Goal: Information Seeking & Learning: Learn about a topic

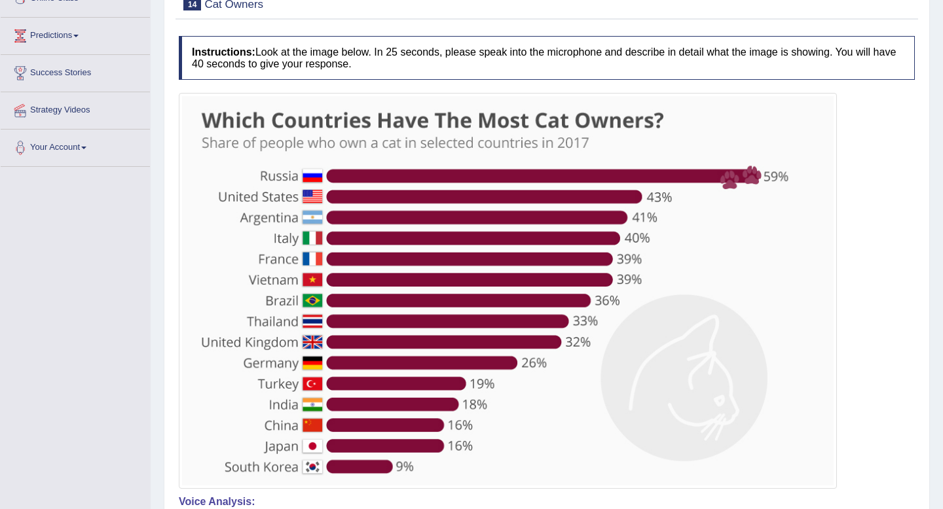
scroll to position [147, 0]
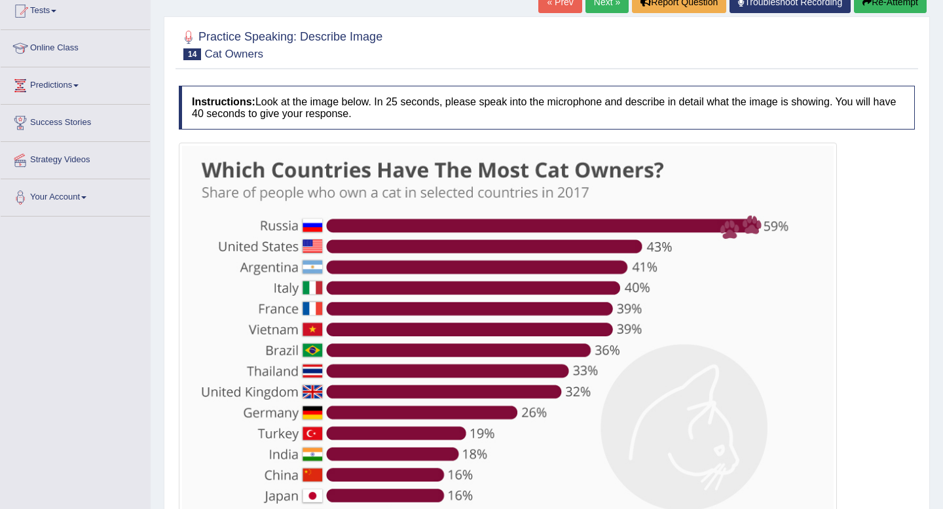
click at [897, 8] on button "Re-Attempt" at bounding box center [890, 2] width 73 height 22
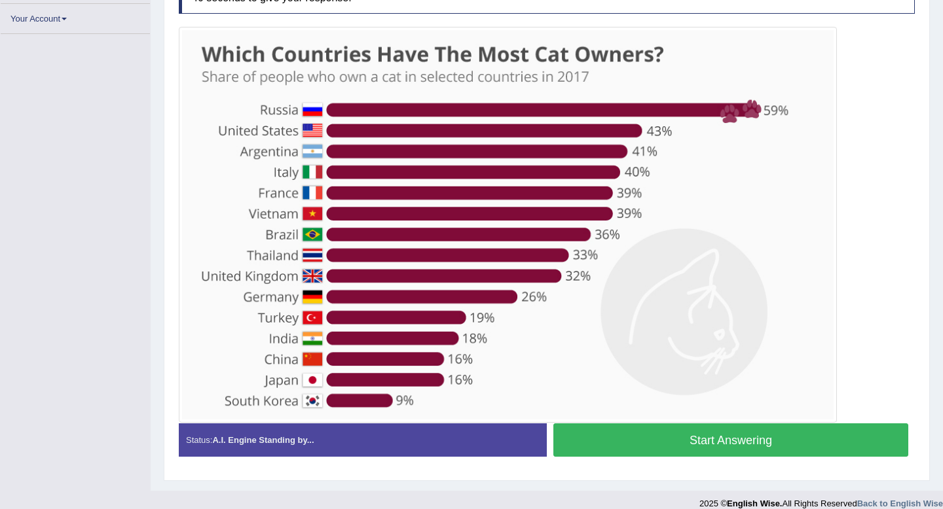
scroll to position [294, 0]
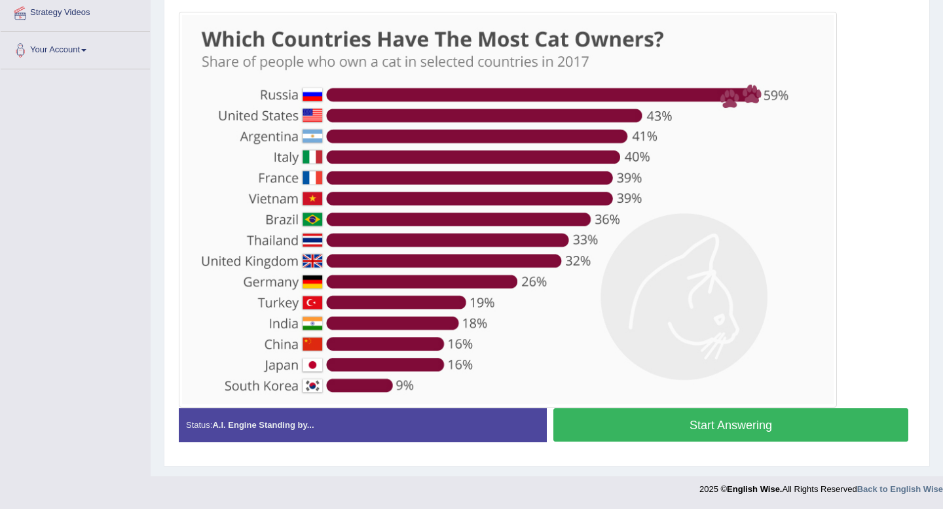
click at [737, 426] on button "Start Answering" at bounding box center [730, 425] width 355 height 33
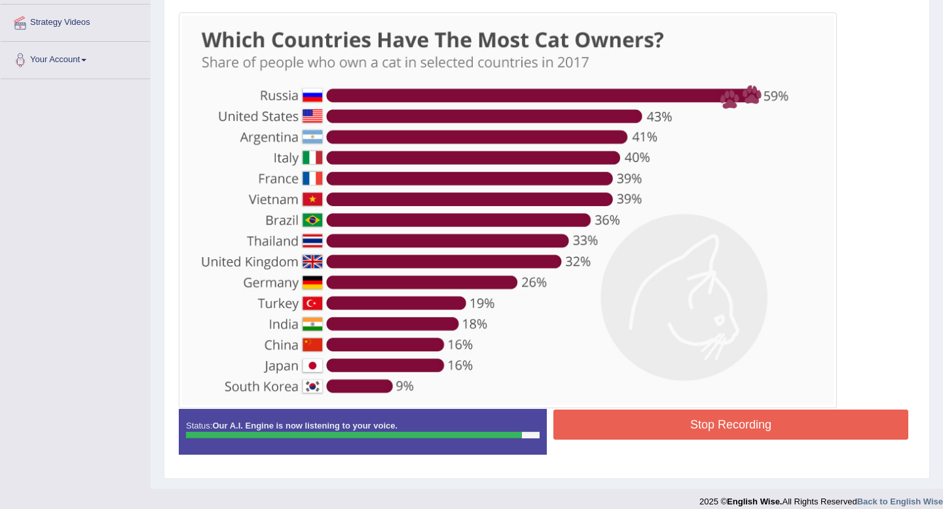
click at [631, 429] on button "Stop Recording" at bounding box center [730, 425] width 355 height 30
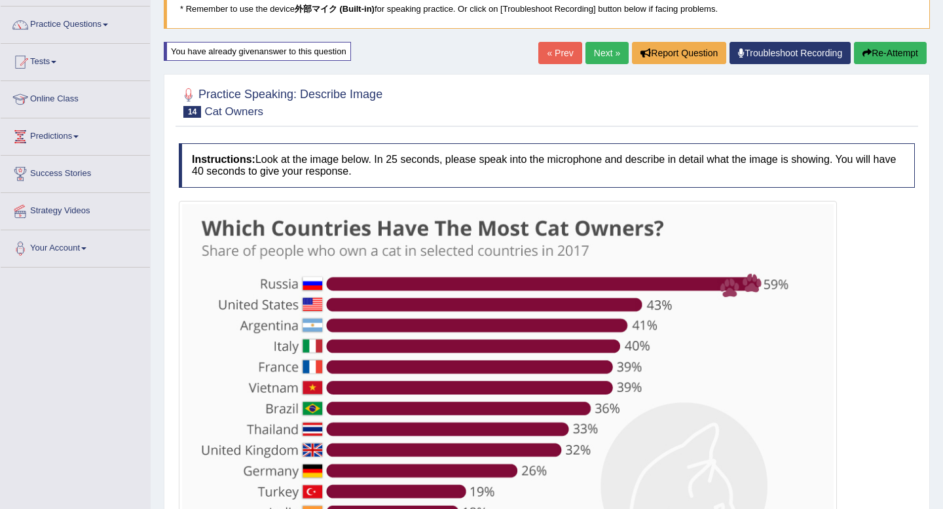
scroll to position [92, 0]
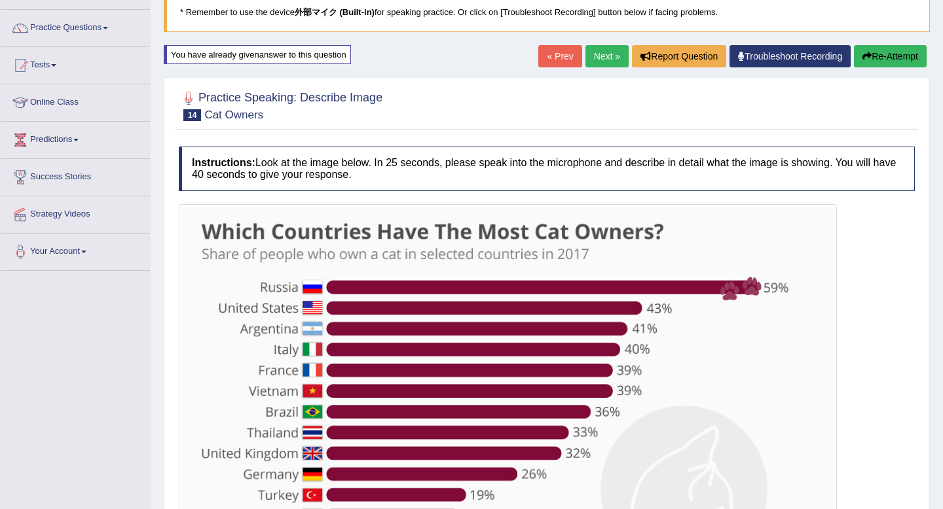
click at [604, 54] on link "Next »" at bounding box center [606, 56] width 43 height 22
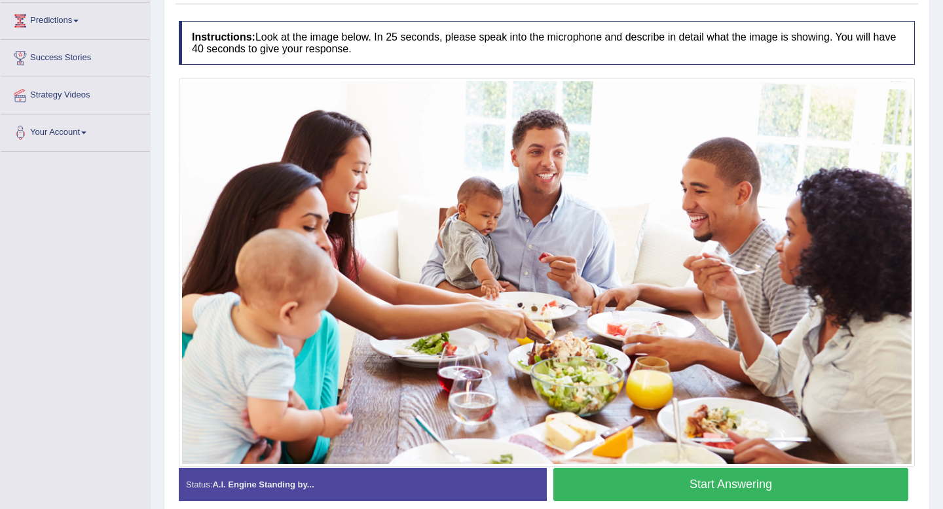
scroll to position [212, 0]
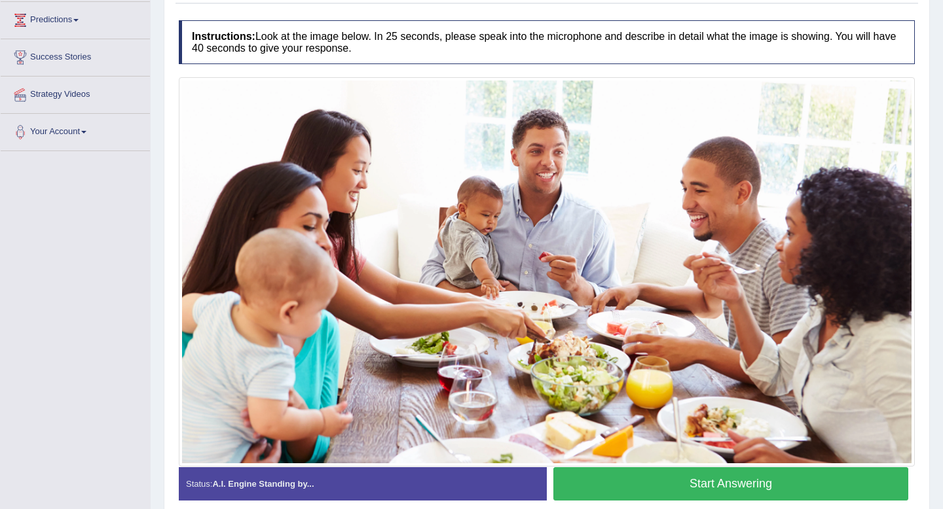
click at [665, 476] on button "Start Answering" at bounding box center [730, 484] width 355 height 33
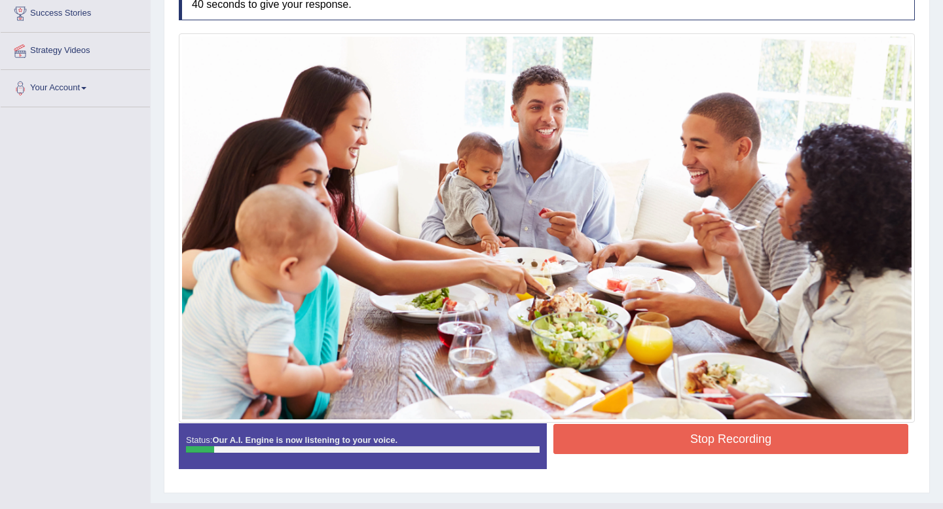
scroll to position [263, 0]
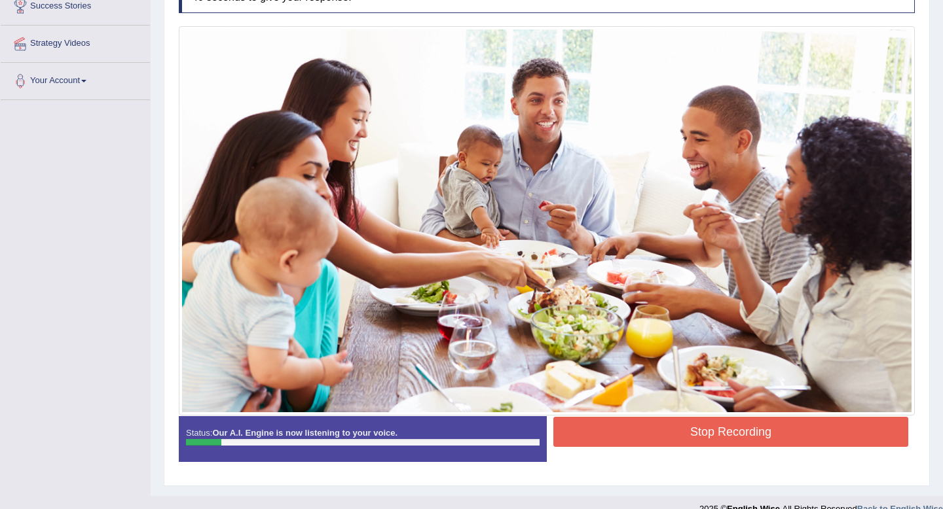
click at [668, 437] on button "Stop Recording" at bounding box center [730, 432] width 355 height 30
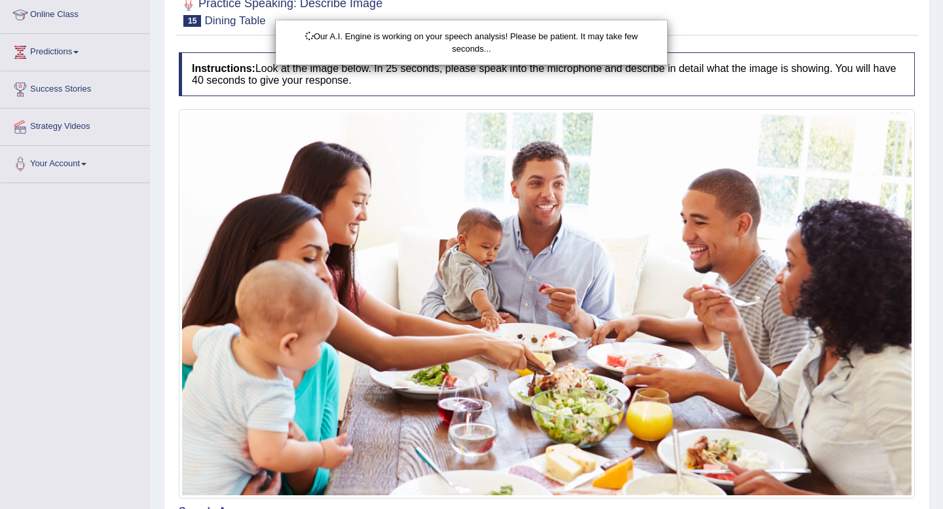
scroll to position [139, 0]
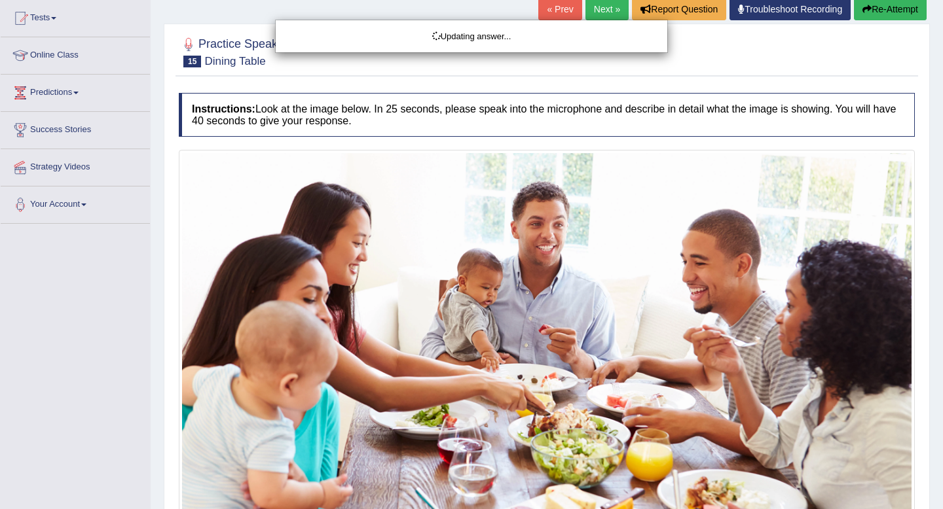
click at [880, 13] on div "Updating answer..." at bounding box center [471, 254] width 943 height 509
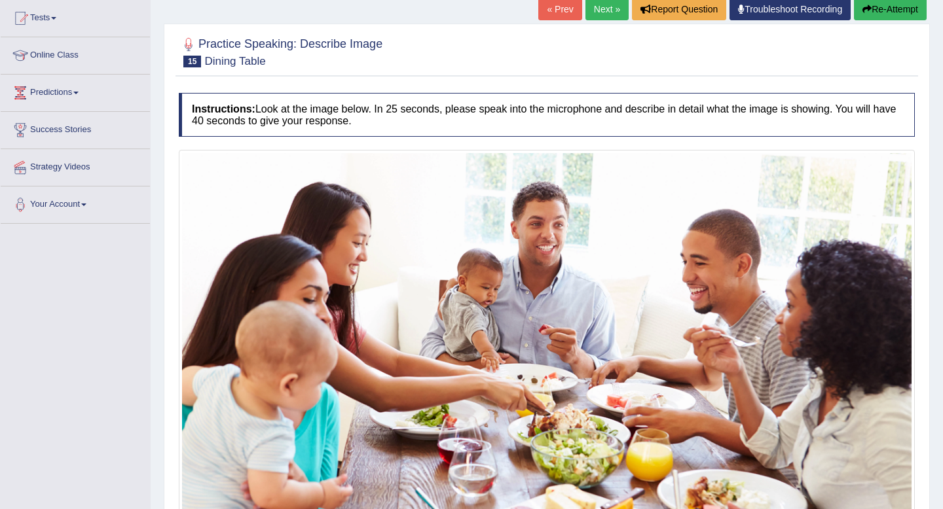
click at [880, 13] on button "Re-Attempt" at bounding box center [890, 9] width 73 height 22
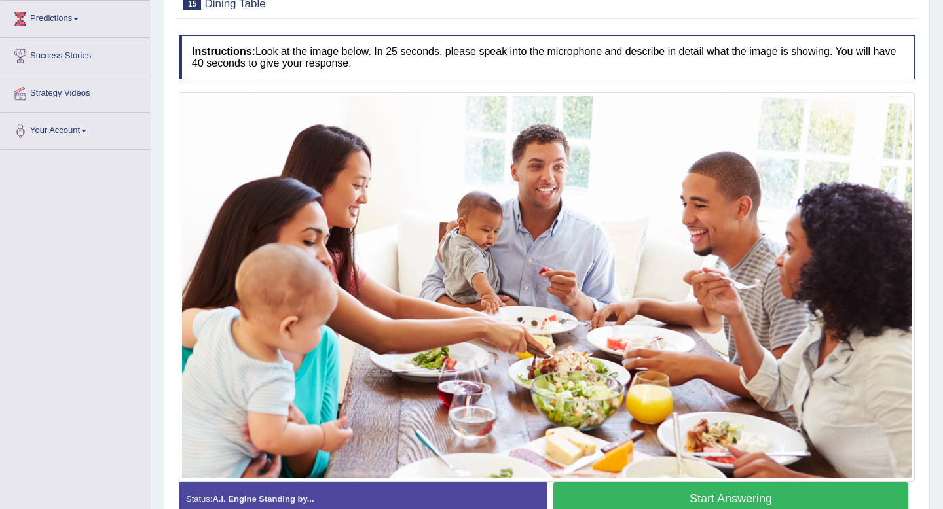
scroll to position [212, 0]
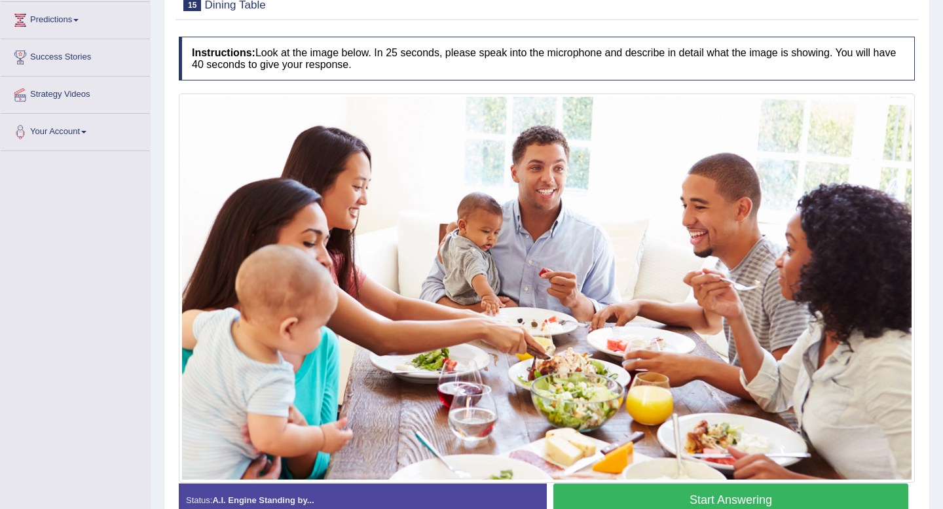
click at [695, 490] on button "Start Answering" at bounding box center [730, 500] width 355 height 33
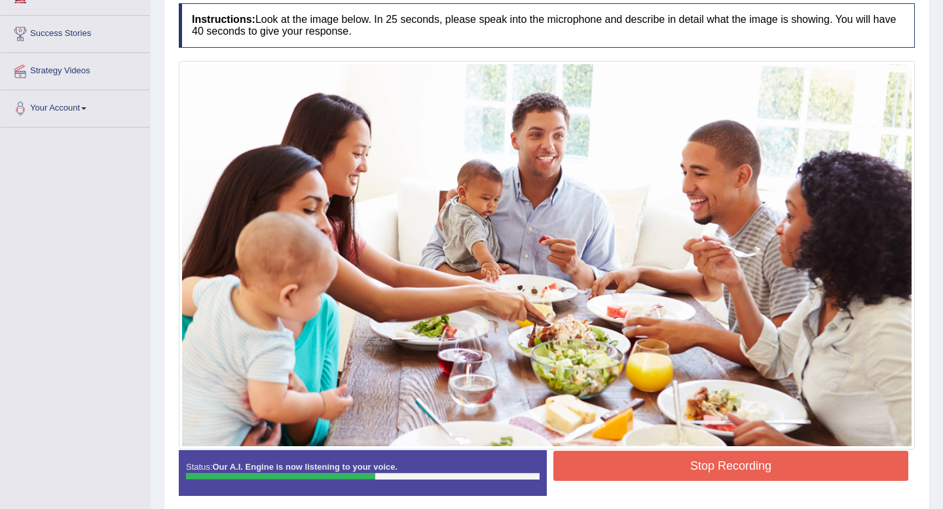
scroll to position [242, 0]
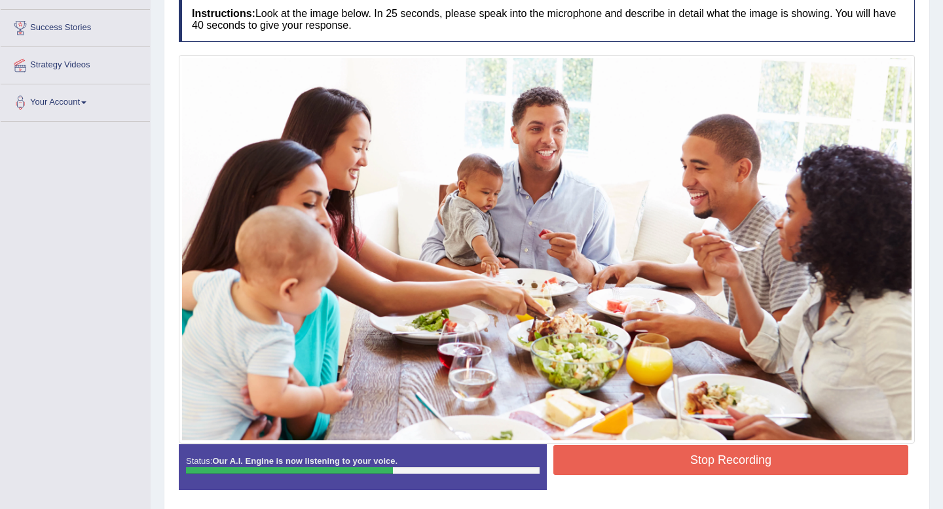
click at [697, 464] on button "Stop Recording" at bounding box center [730, 460] width 355 height 30
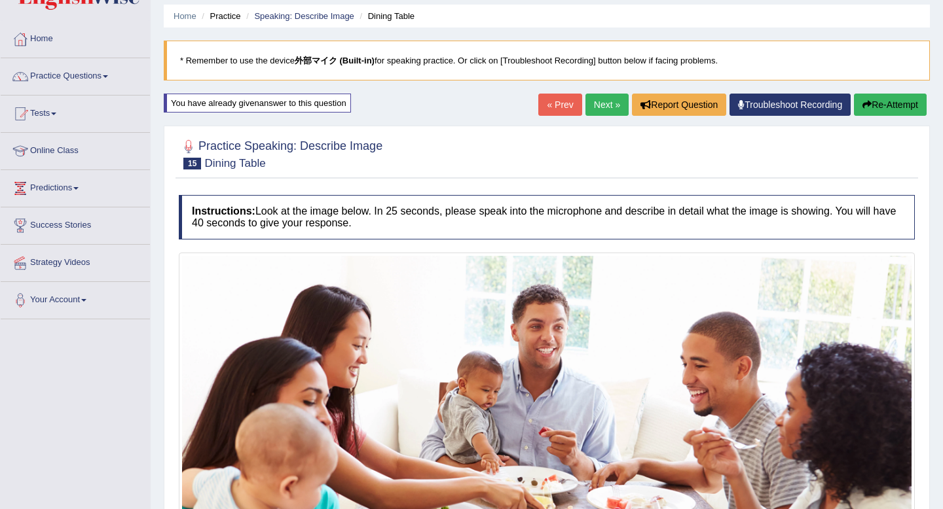
scroll to position [33, 0]
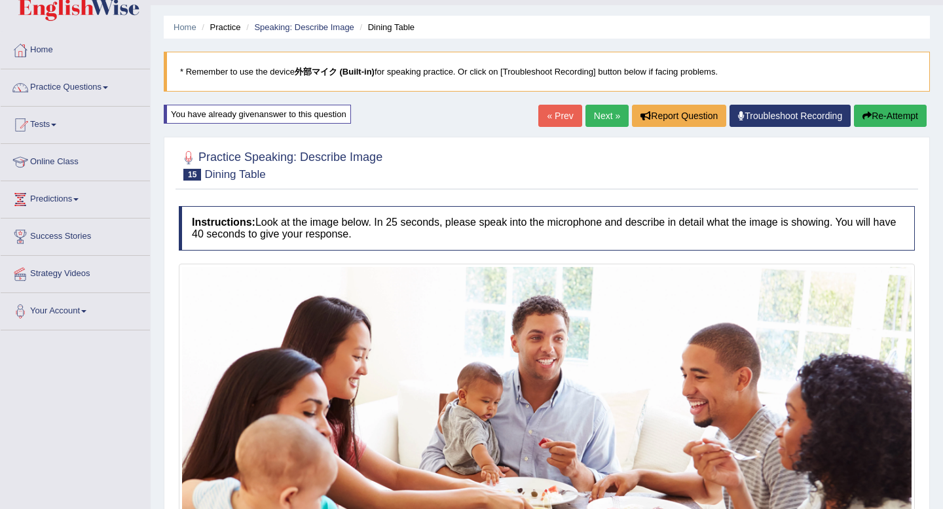
click at [610, 117] on link "Next »" at bounding box center [606, 116] width 43 height 22
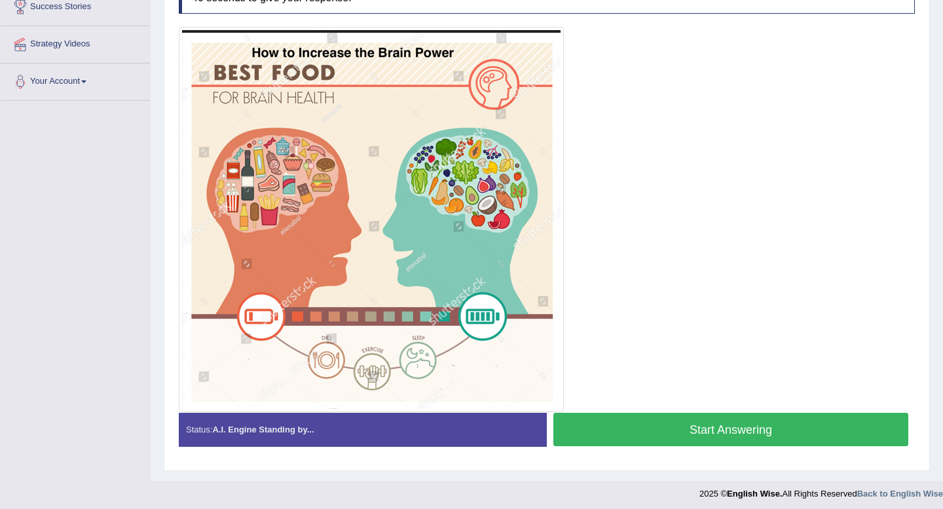
scroll to position [267, 0]
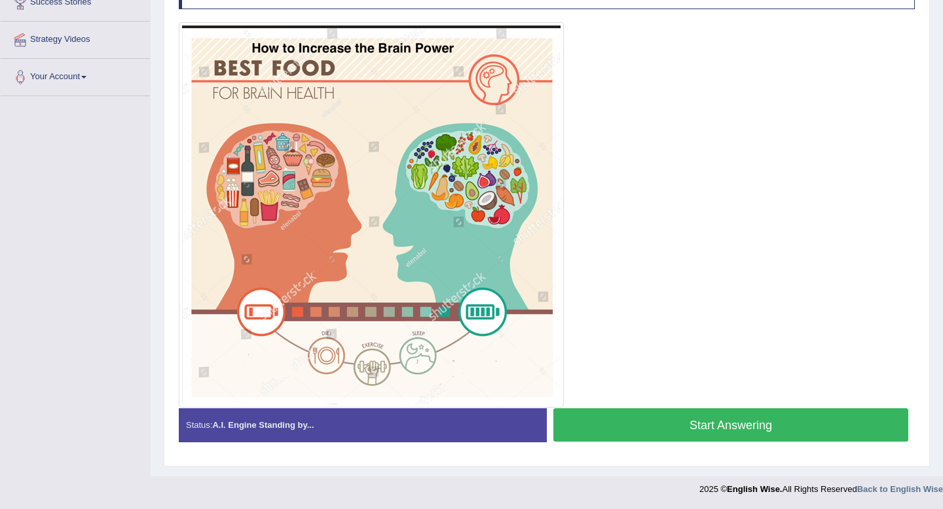
click at [612, 424] on button "Start Answering" at bounding box center [730, 425] width 355 height 33
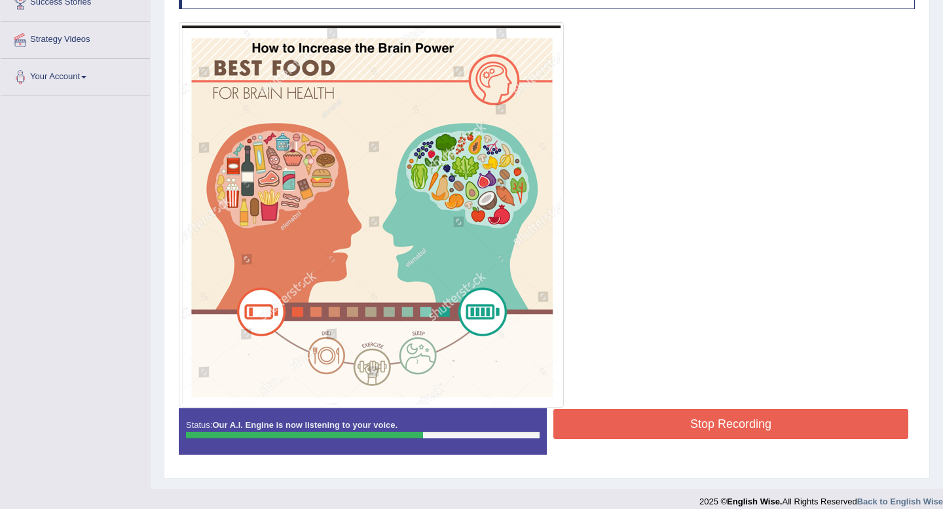
click at [612, 424] on button "Stop Recording" at bounding box center [730, 424] width 355 height 30
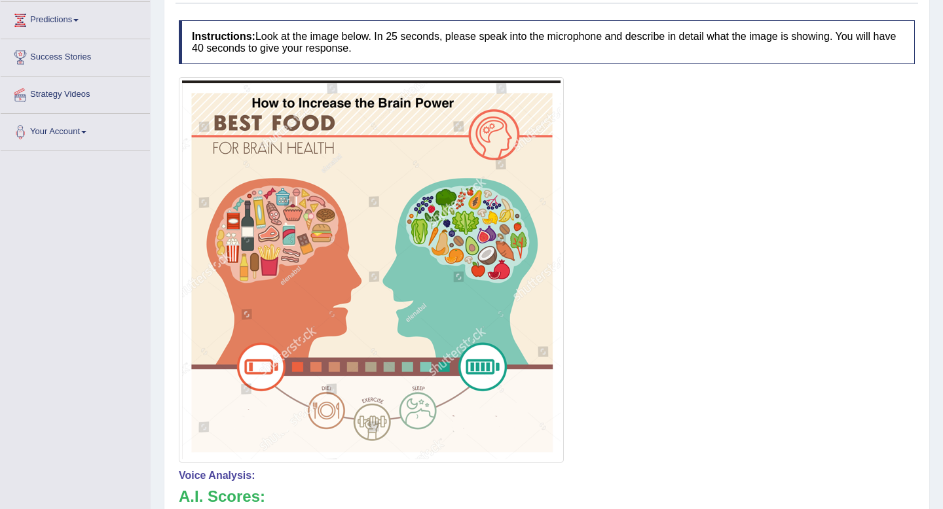
scroll to position [155, 0]
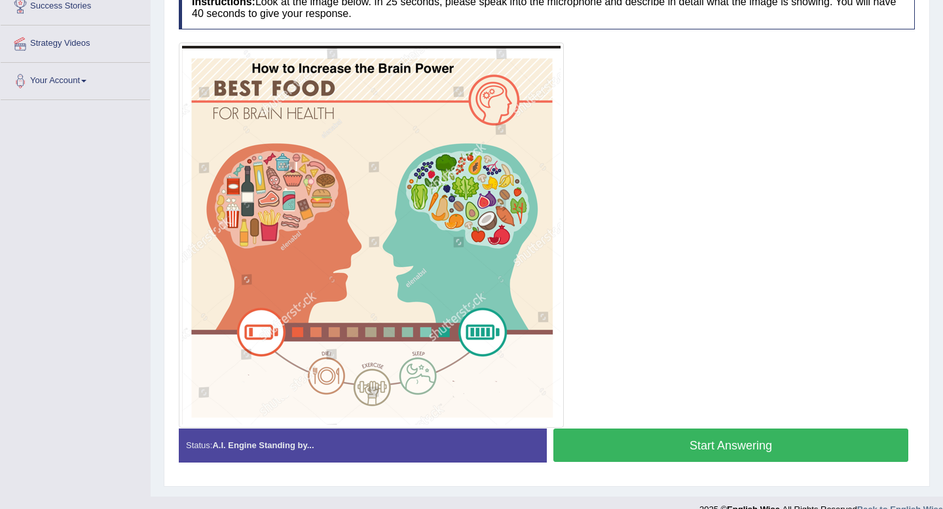
scroll to position [268, 0]
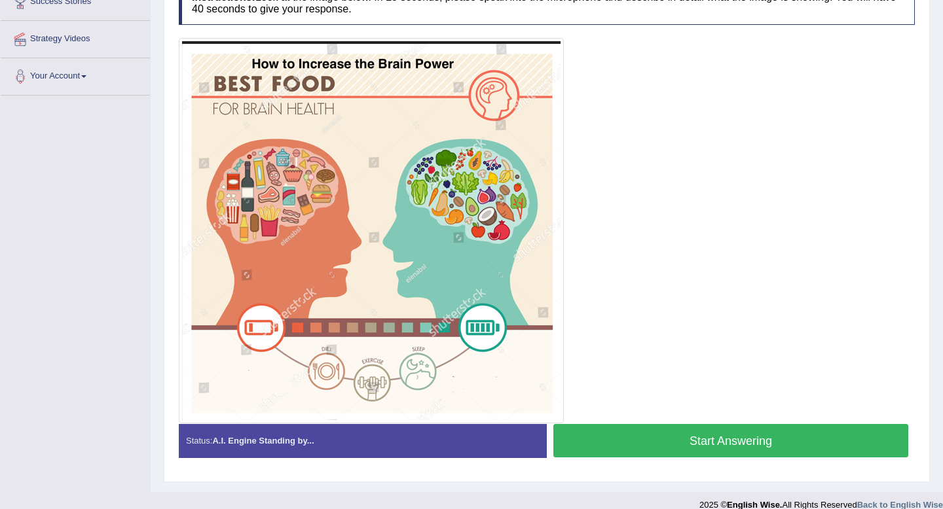
click at [638, 444] on button "Start Answering" at bounding box center [730, 440] width 355 height 33
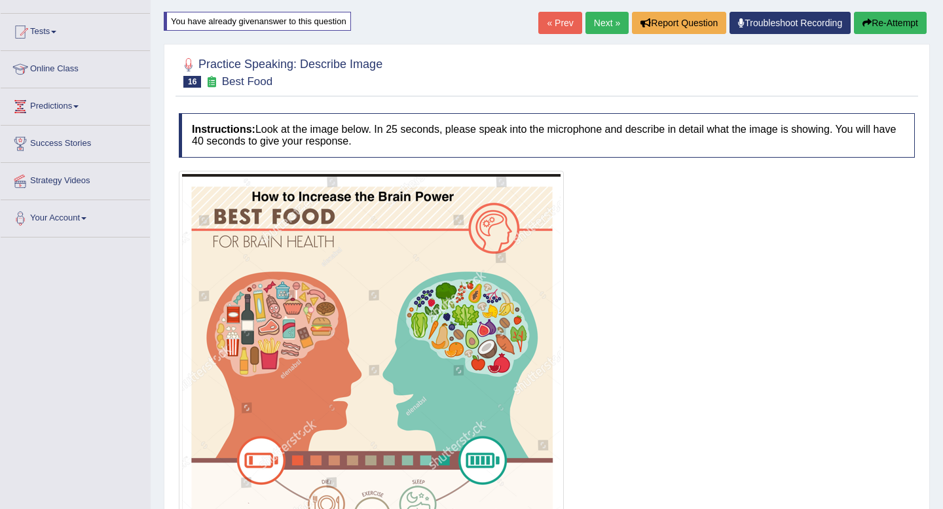
scroll to position [55, 0]
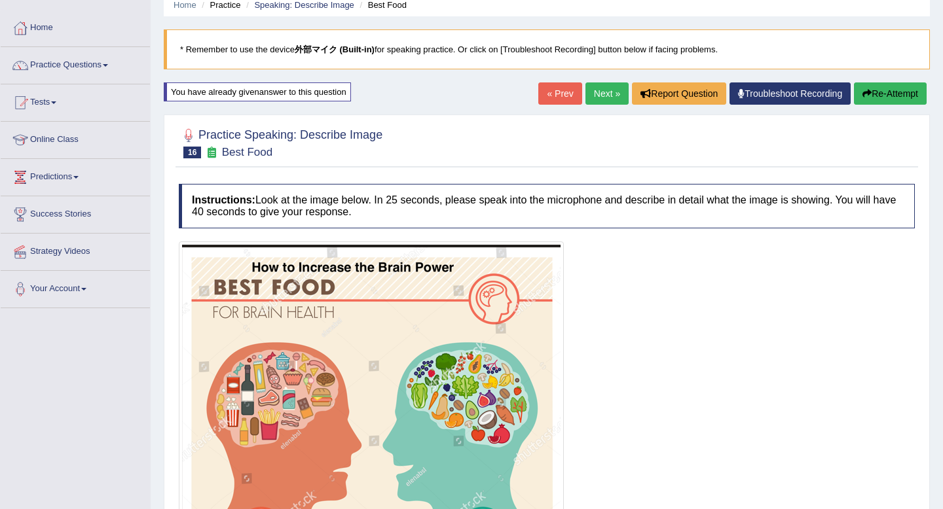
click at [886, 83] on button "Re-Attempt" at bounding box center [890, 94] width 73 height 22
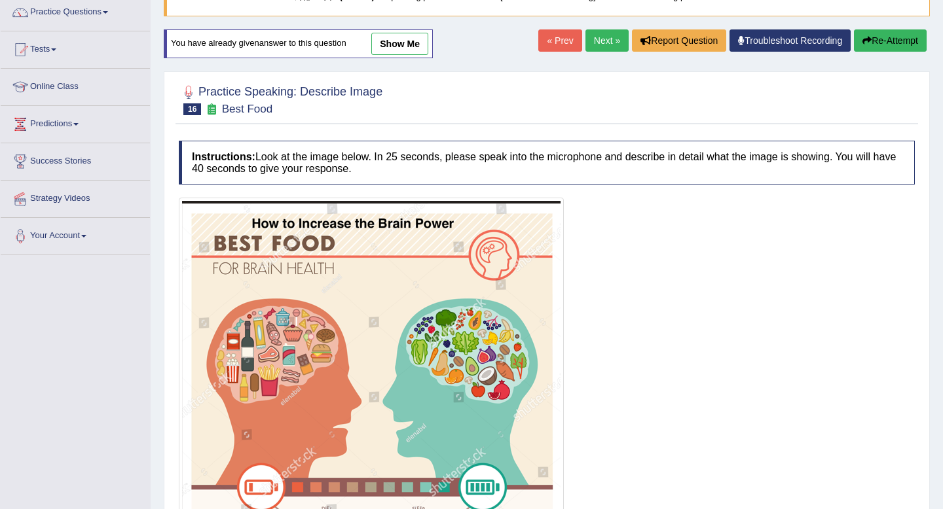
scroll to position [71, 0]
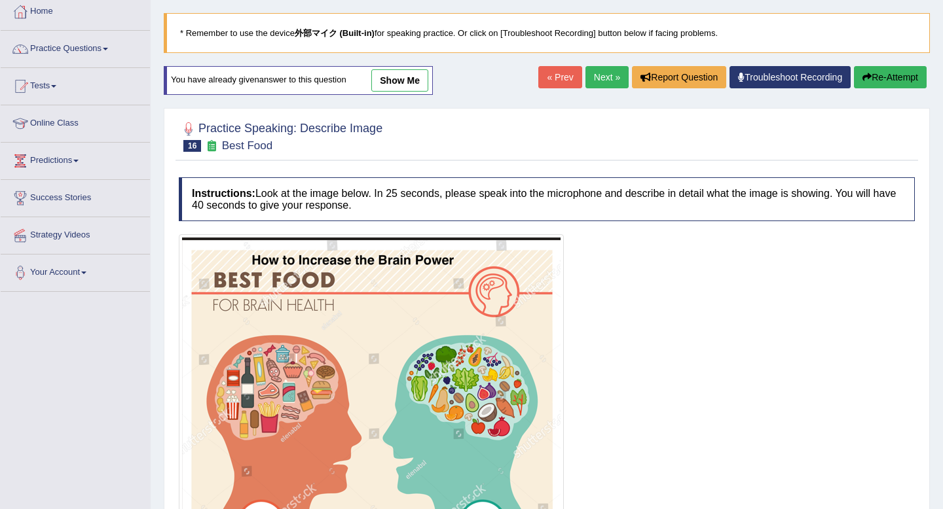
click at [601, 77] on link "Next »" at bounding box center [606, 77] width 43 height 22
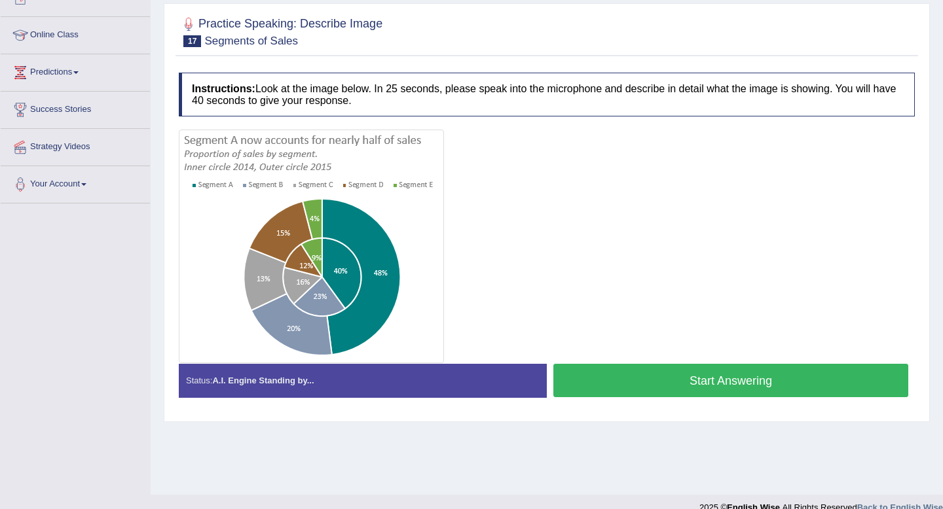
scroll to position [178, 0]
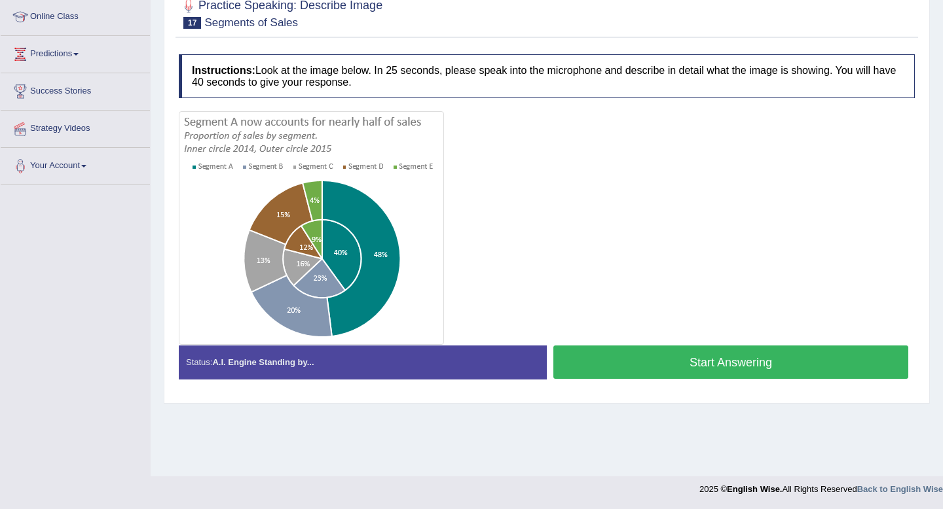
click at [615, 356] on button "Start Answering" at bounding box center [730, 362] width 355 height 33
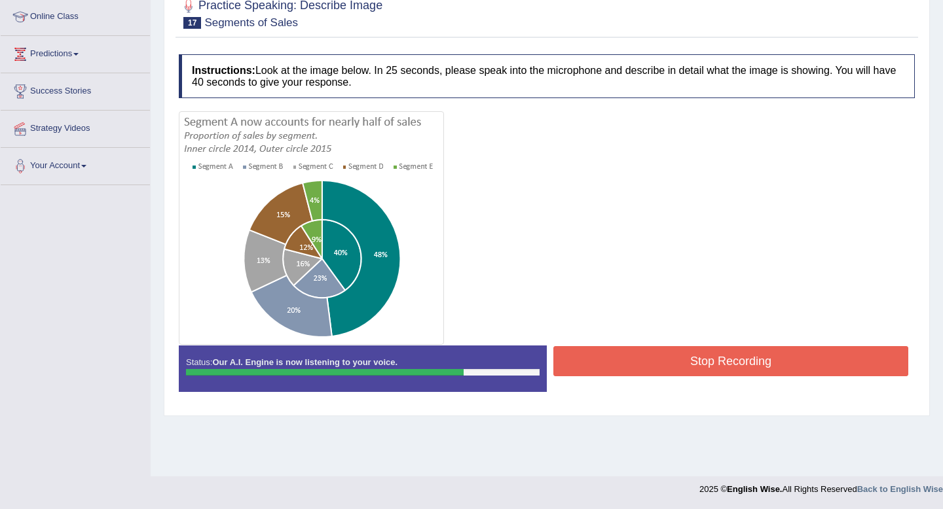
click at [579, 354] on button "Stop Recording" at bounding box center [730, 361] width 355 height 30
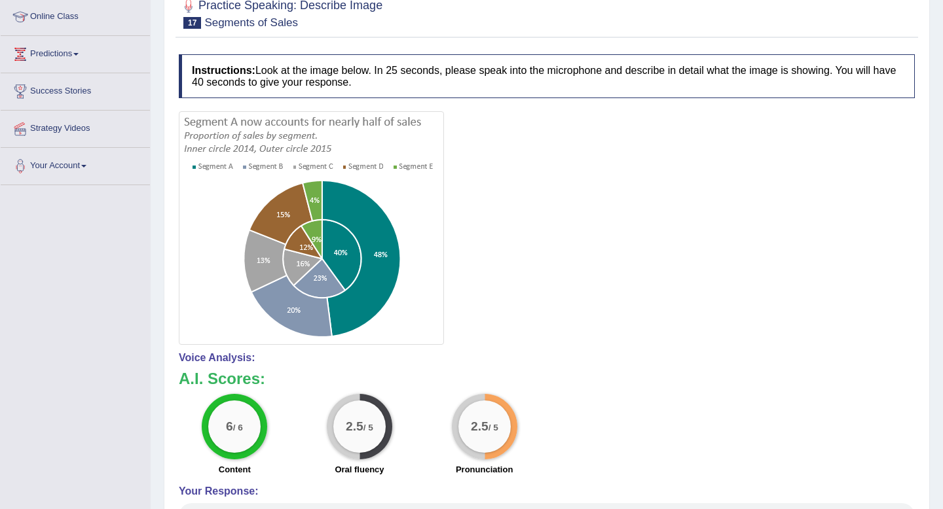
scroll to position [0, 0]
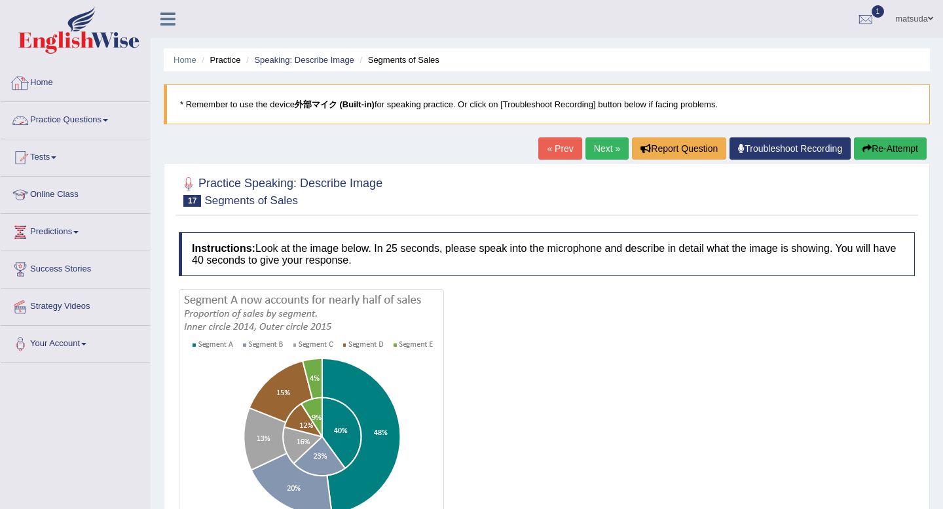
click at [67, 123] on link "Practice Questions" at bounding box center [75, 118] width 149 height 33
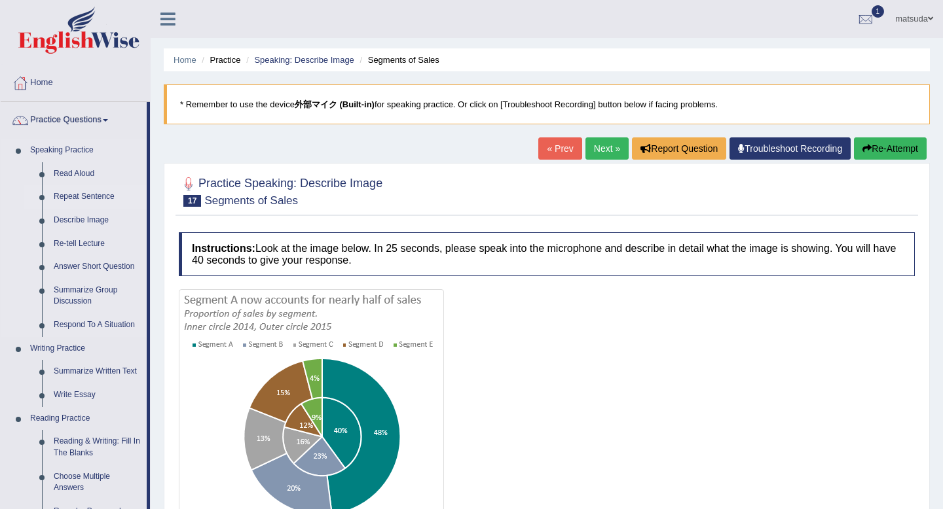
click at [77, 191] on link "Repeat Sentence" at bounding box center [97, 197] width 99 height 24
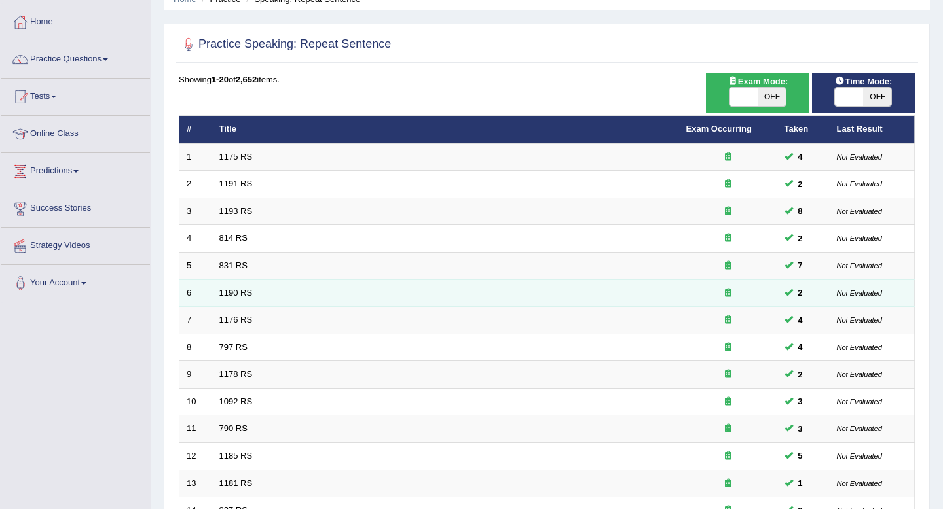
scroll to position [64, 0]
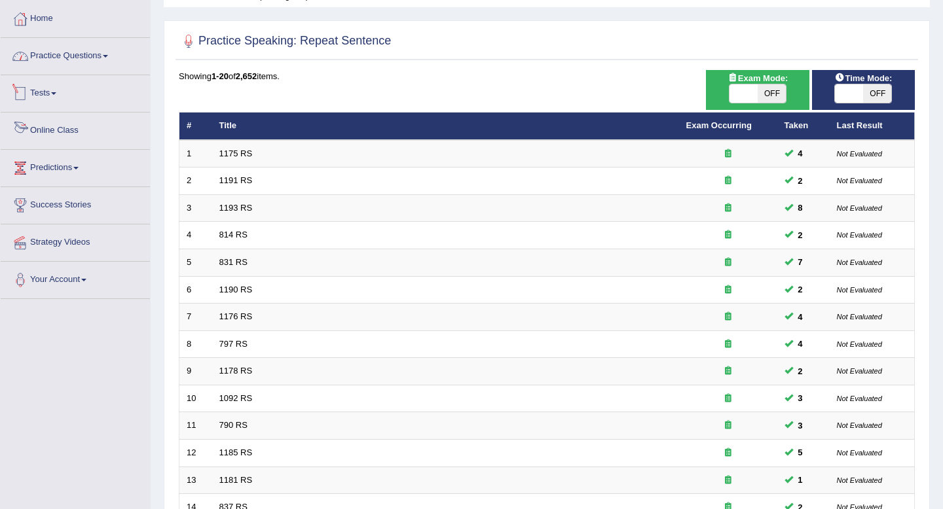
click at [128, 43] on link "Practice Questions" at bounding box center [75, 54] width 149 height 33
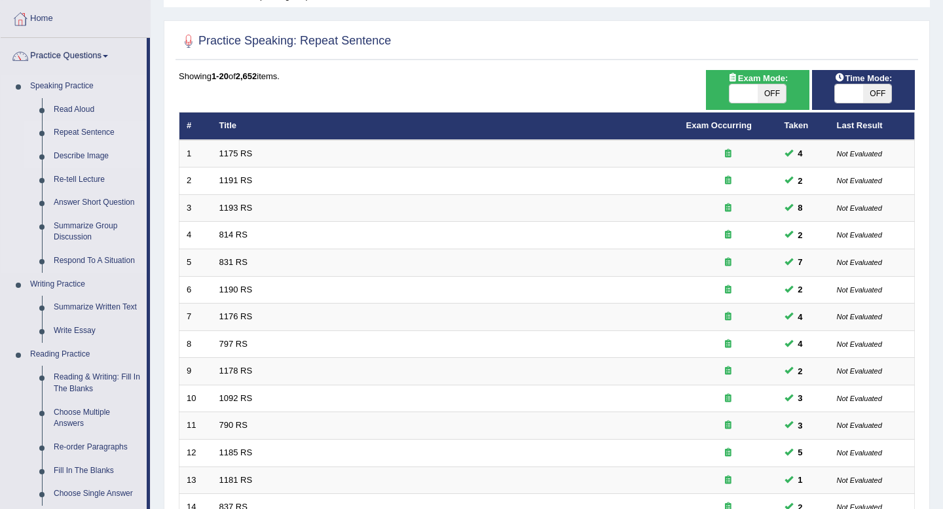
click at [88, 154] on link "Describe Image" at bounding box center [97, 157] width 99 height 24
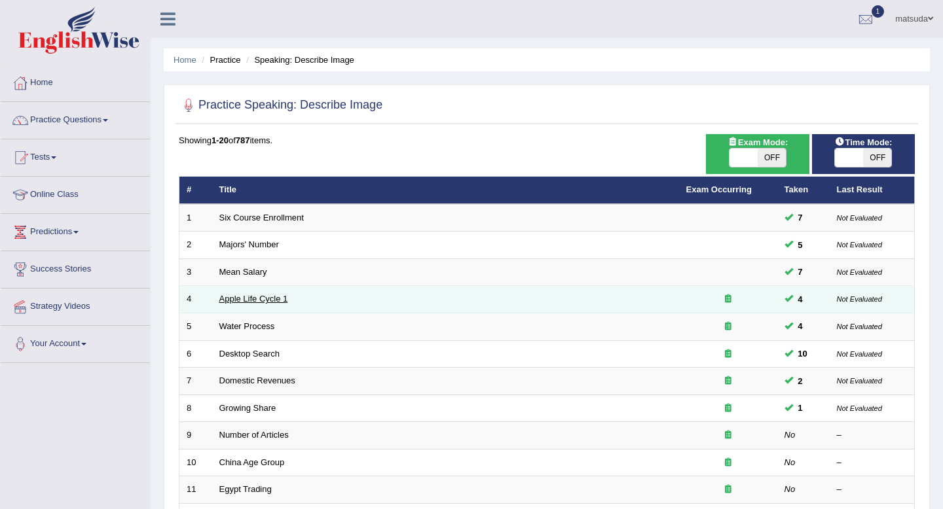
click at [266, 299] on link "Apple Life Cycle 1" at bounding box center [253, 299] width 69 height 10
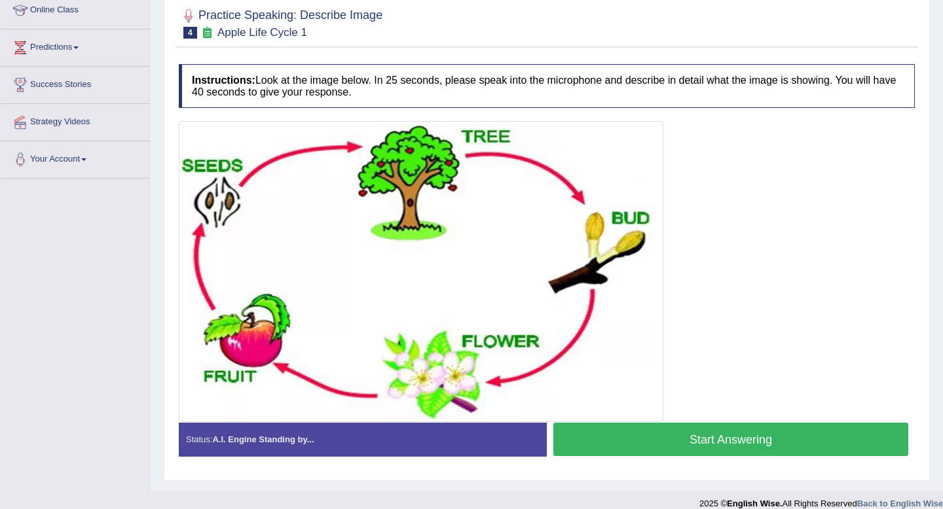
scroll to position [185, 0]
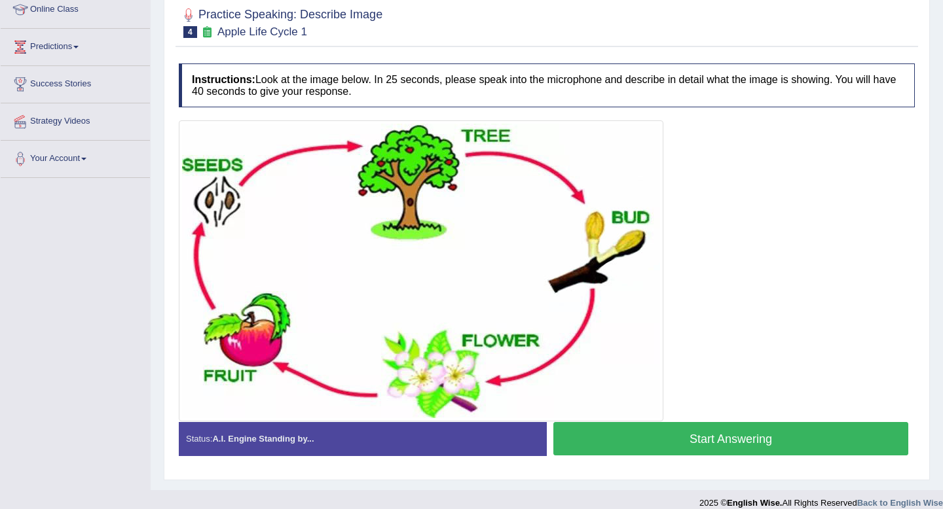
click at [658, 449] on button "Start Answering" at bounding box center [730, 438] width 355 height 33
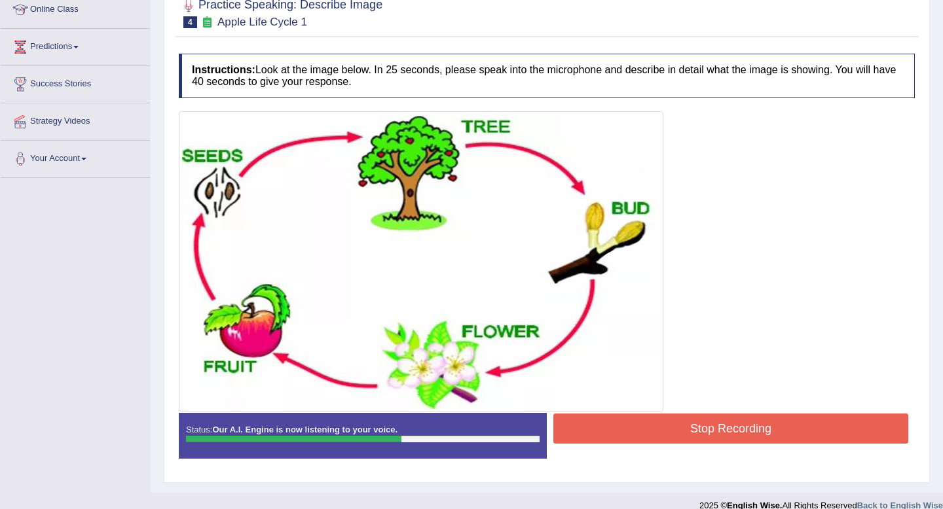
click at [607, 424] on button "Stop Recording" at bounding box center [730, 429] width 355 height 30
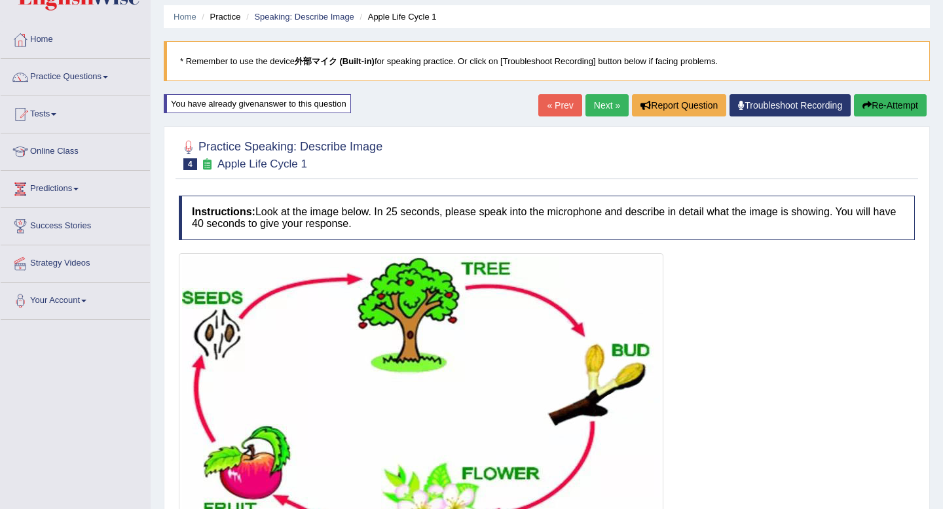
scroll to position [0, 0]
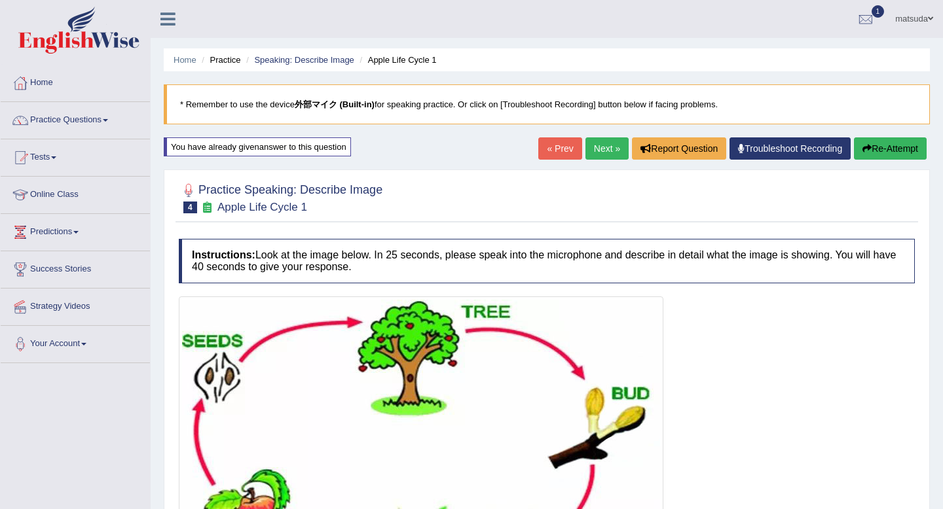
click at [600, 153] on link "Next »" at bounding box center [606, 149] width 43 height 22
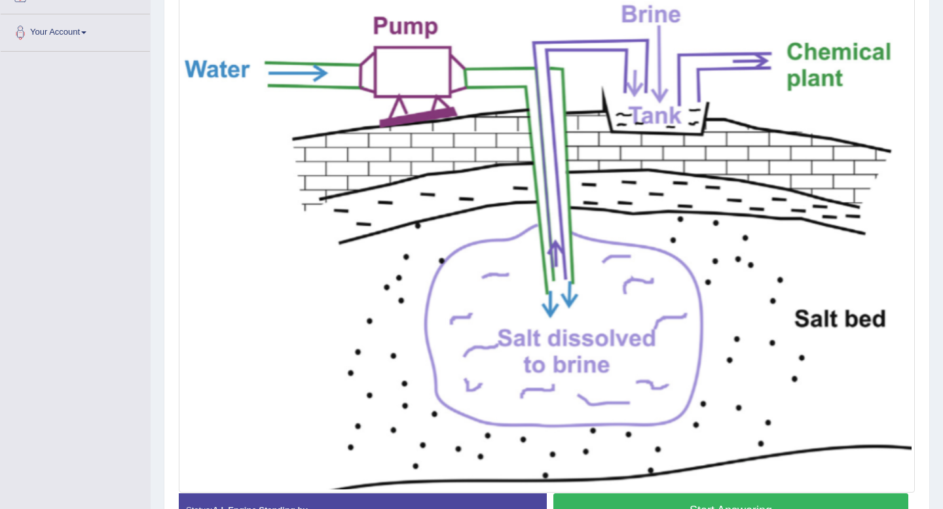
scroll to position [320, 0]
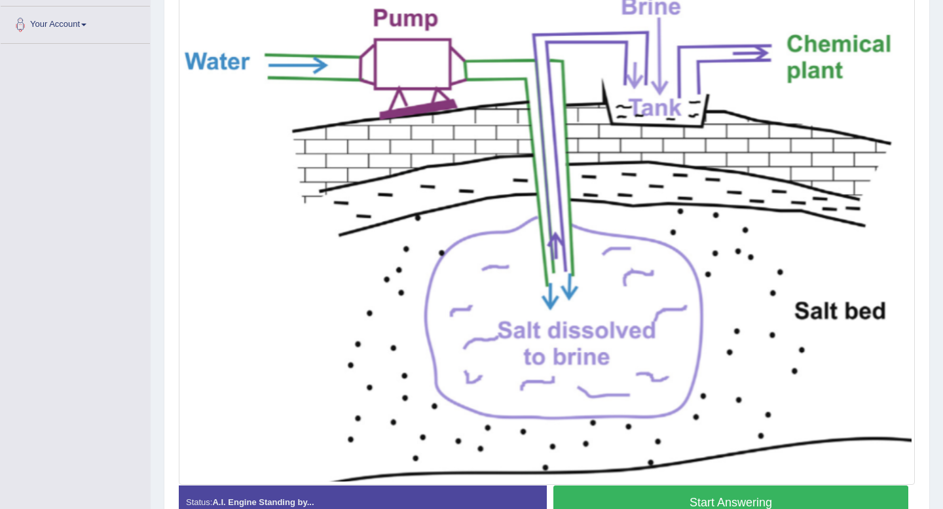
click at [644, 500] on button "Start Answering" at bounding box center [730, 502] width 355 height 33
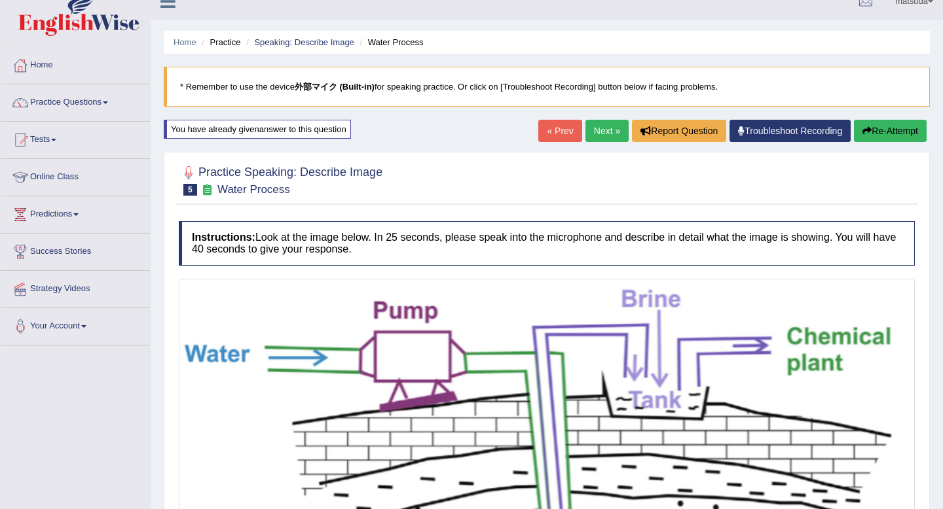
scroll to position [0, 0]
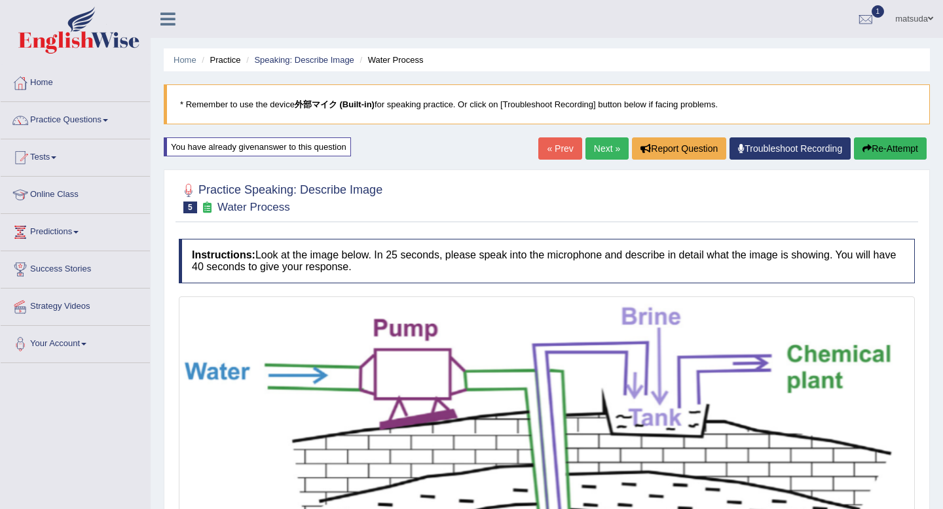
click at [903, 153] on button "Re-Attempt" at bounding box center [890, 149] width 73 height 22
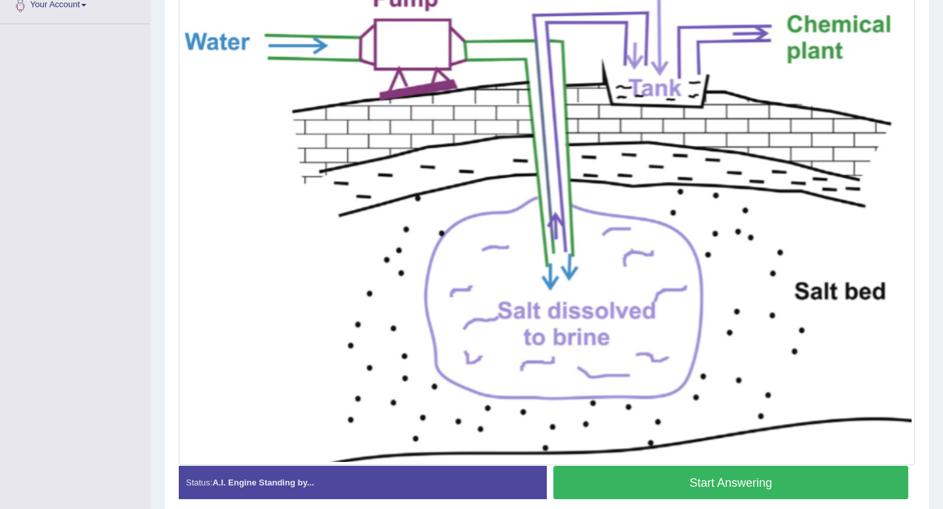
scroll to position [343, 0]
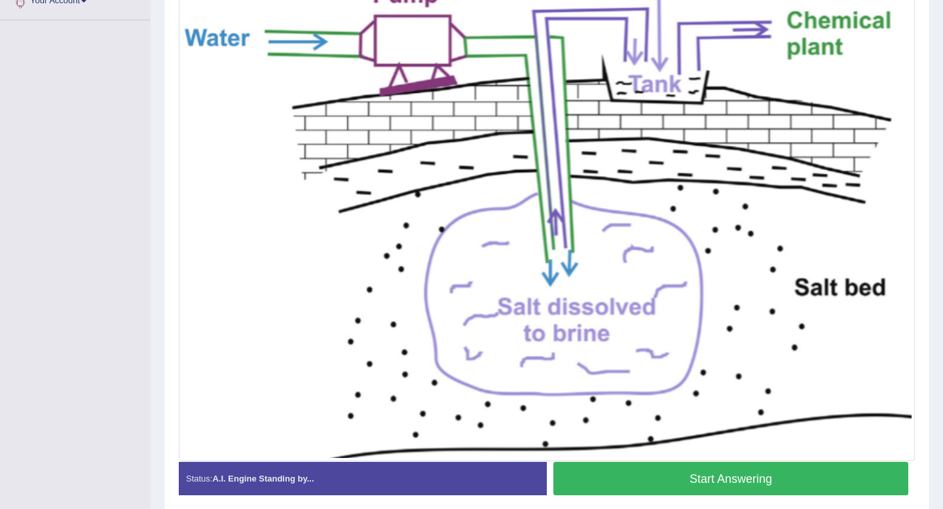
click at [666, 471] on button "Start Answering" at bounding box center [730, 478] width 355 height 33
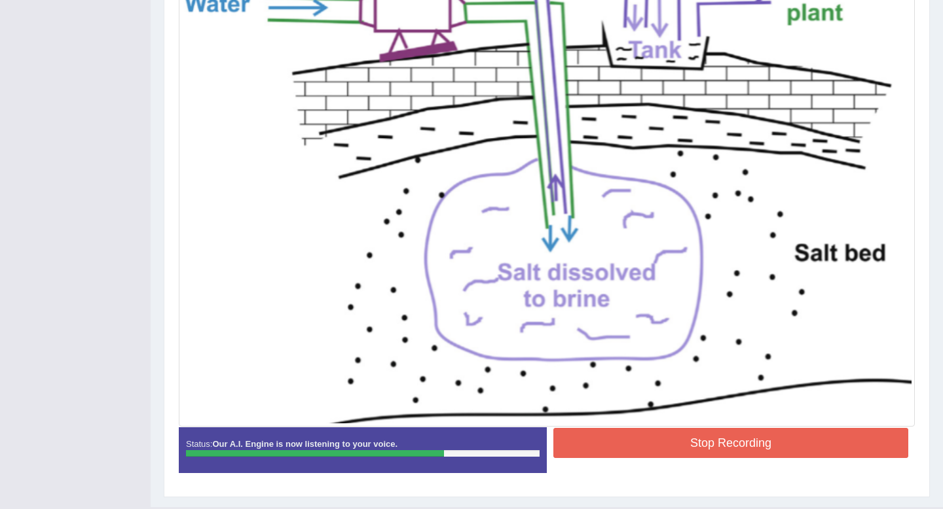
scroll to position [381, 0]
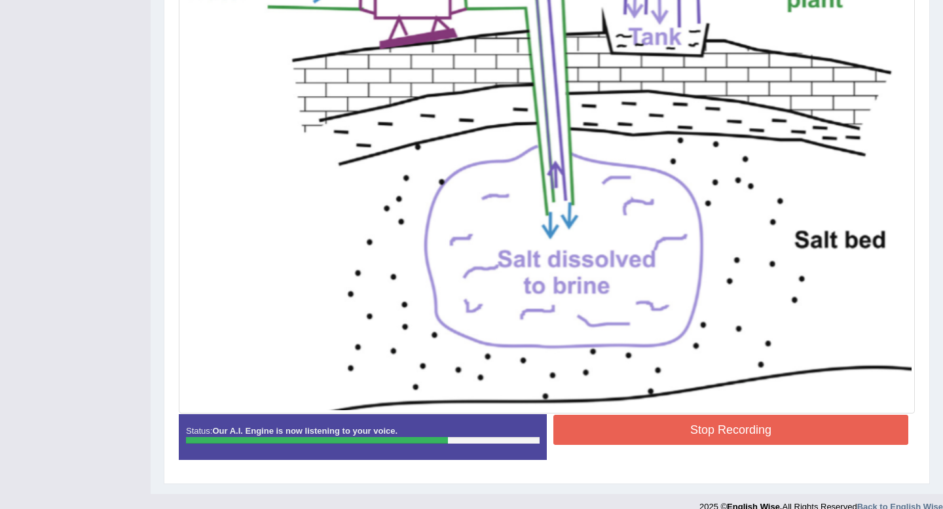
click at [666, 428] on button "Stop Recording" at bounding box center [730, 430] width 355 height 30
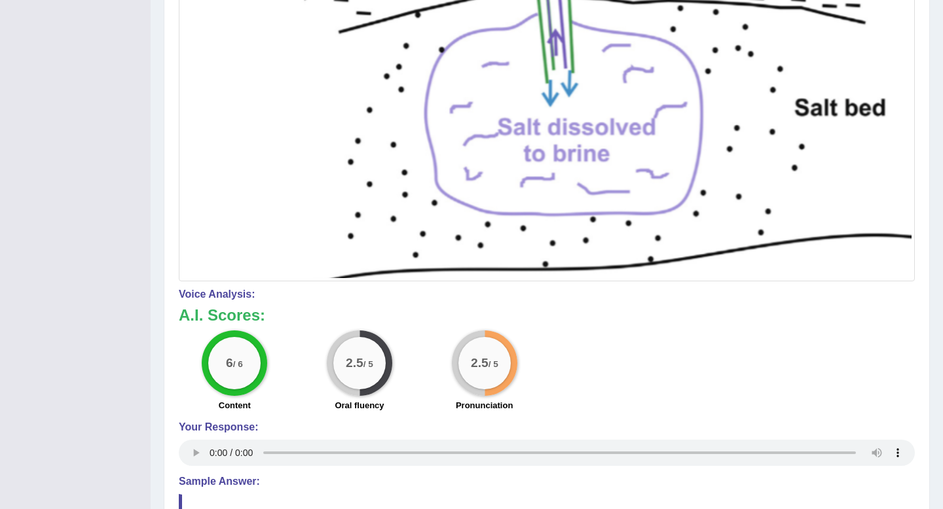
scroll to position [518, 0]
